Goal: Browse casually

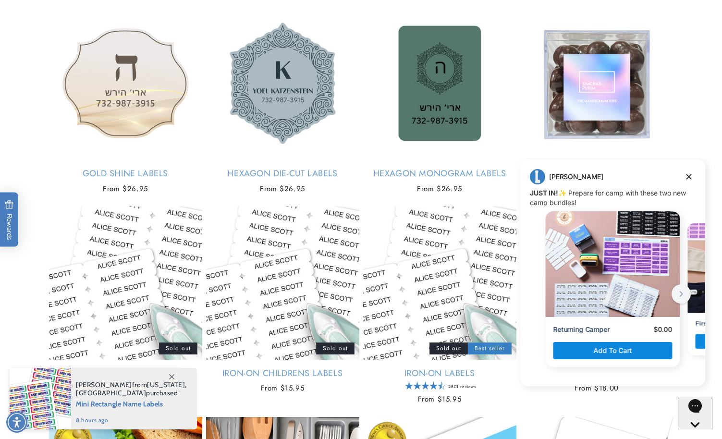
scroll to position [2077, 0]
